Goal: Information Seeking & Learning: Learn about a topic

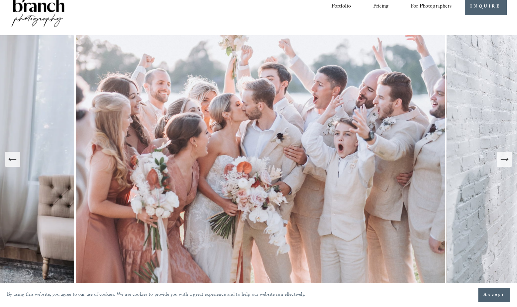
scroll to position [21, 0]
click at [16, 164] on icon "Previous Slide" at bounding box center [13, 160] width 10 height 10
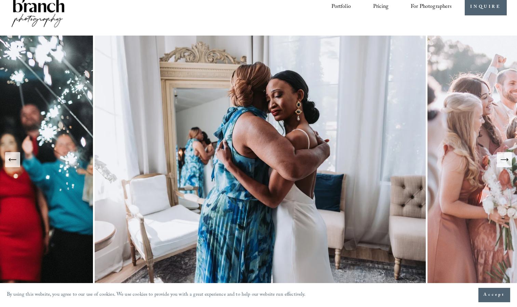
click at [16, 164] on icon "Previous Slide" at bounding box center [13, 160] width 10 height 10
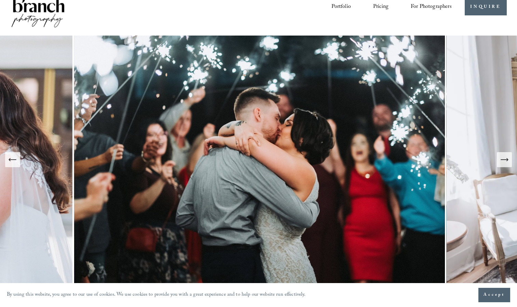
click at [16, 164] on icon "Previous Slide" at bounding box center [13, 160] width 10 height 10
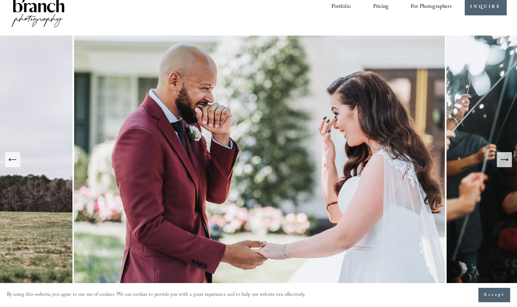
click at [16, 164] on icon "Previous Slide" at bounding box center [13, 160] width 10 height 10
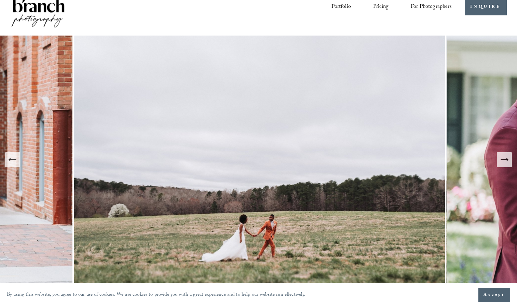
click at [16, 164] on icon "Previous Slide" at bounding box center [13, 160] width 10 height 10
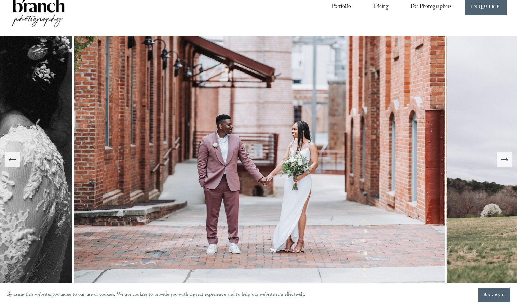
click at [16, 164] on icon "Previous Slide" at bounding box center [13, 160] width 10 height 10
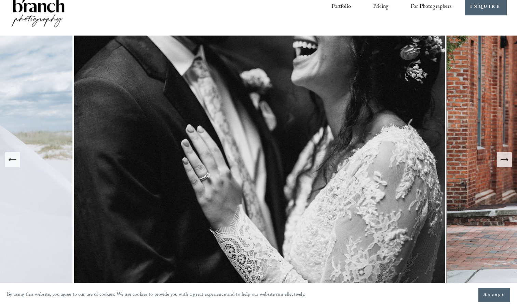
click at [509, 155] on icon "Next Slide" at bounding box center [505, 160] width 10 height 10
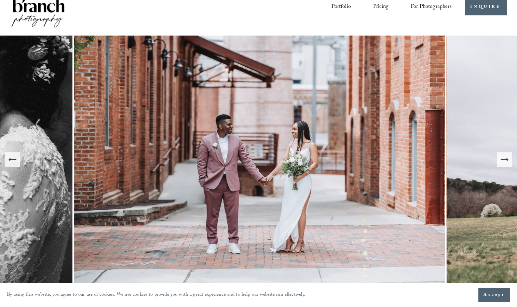
click at [509, 155] on icon "Next Slide" at bounding box center [505, 160] width 10 height 10
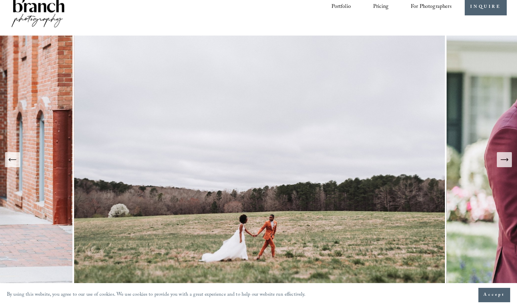
click at [509, 155] on icon "Next Slide" at bounding box center [505, 160] width 10 height 10
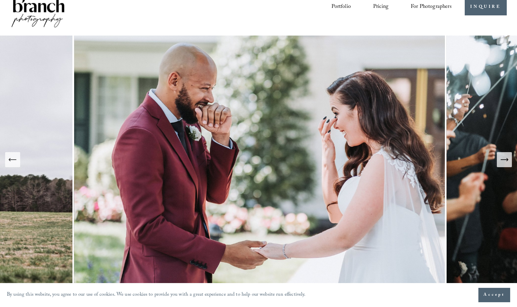
click at [509, 155] on icon "Next Slide" at bounding box center [505, 160] width 10 height 10
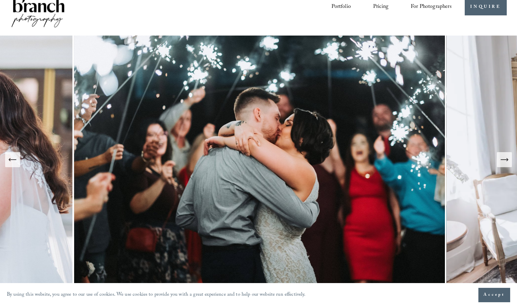
click at [509, 155] on icon "Next Slide" at bounding box center [505, 160] width 10 height 10
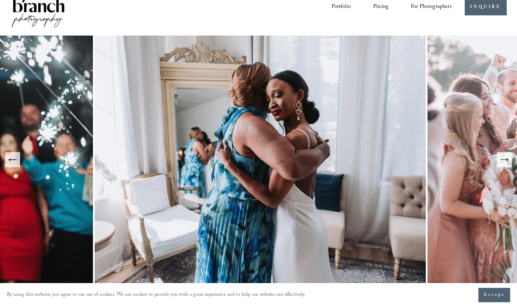
click at [509, 155] on icon "Next Slide" at bounding box center [505, 160] width 10 height 10
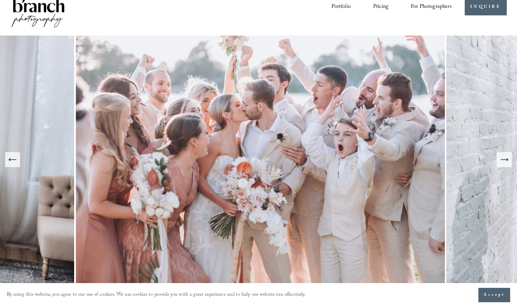
click at [509, 155] on icon "Next Slide" at bounding box center [505, 160] width 10 height 10
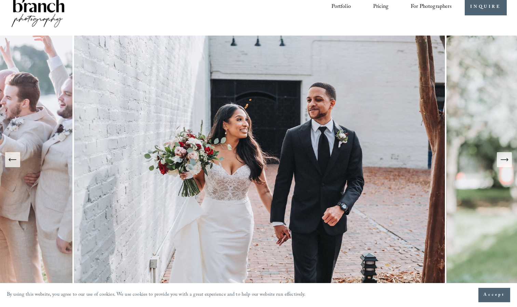
click at [15, 163] on icon "Previous Slide" at bounding box center [13, 160] width 10 height 10
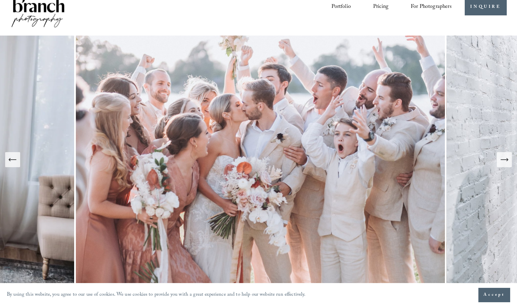
click at [510, 158] on button "Next Slide" at bounding box center [504, 159] width 15 height 15
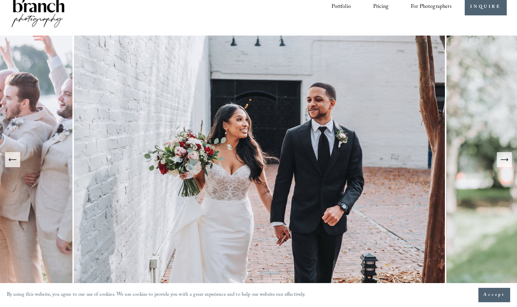
click at [510, 158] on button "Next Slide" at bounding box center [504, 159] width 15 height 15
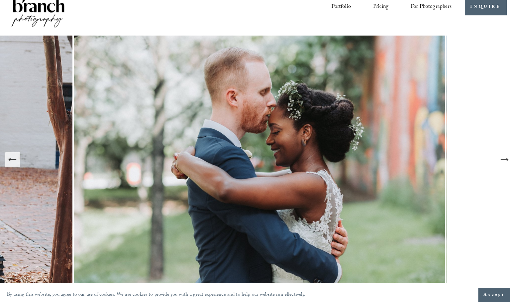
click at [510, 158] on button "Next Slide" at bounding box center [504, 159] width 15 height 15
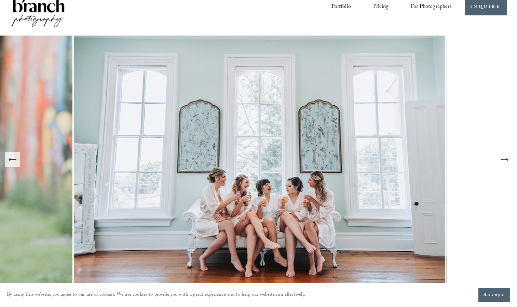
click at [510, 158] on button "Next Slide" at bounding box center [504, 159] width 15 height 15
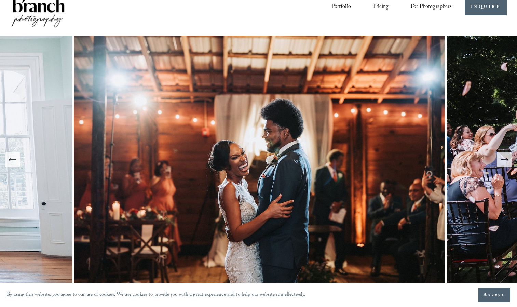
click at [510, 158] on button "Next Slide" at bounding box center [504, 159] width 15 height 15
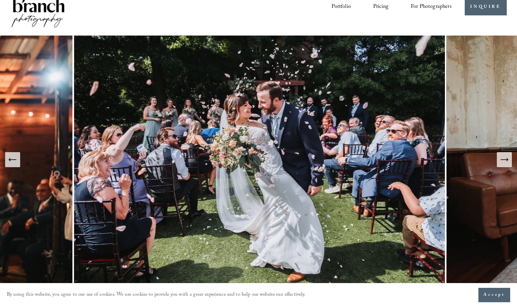
click at [510, 158] on button "Next Slide" at bounding box center [504, 159] width 15 height 15
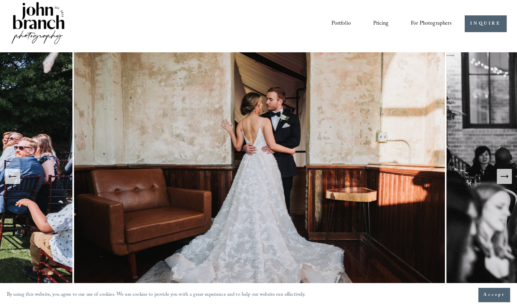
scroll to position [0, 0]
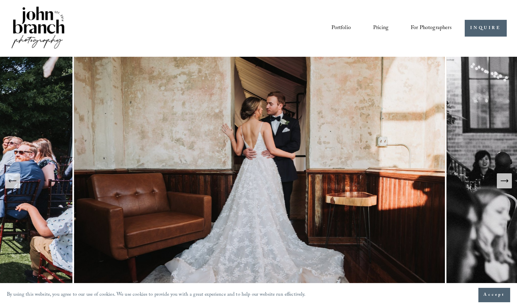
click at [376, 32] on link "Pricing" at bounding box center [380, 28] width 15 height 12
